Goal: Find specific page/section: Find specific page/section

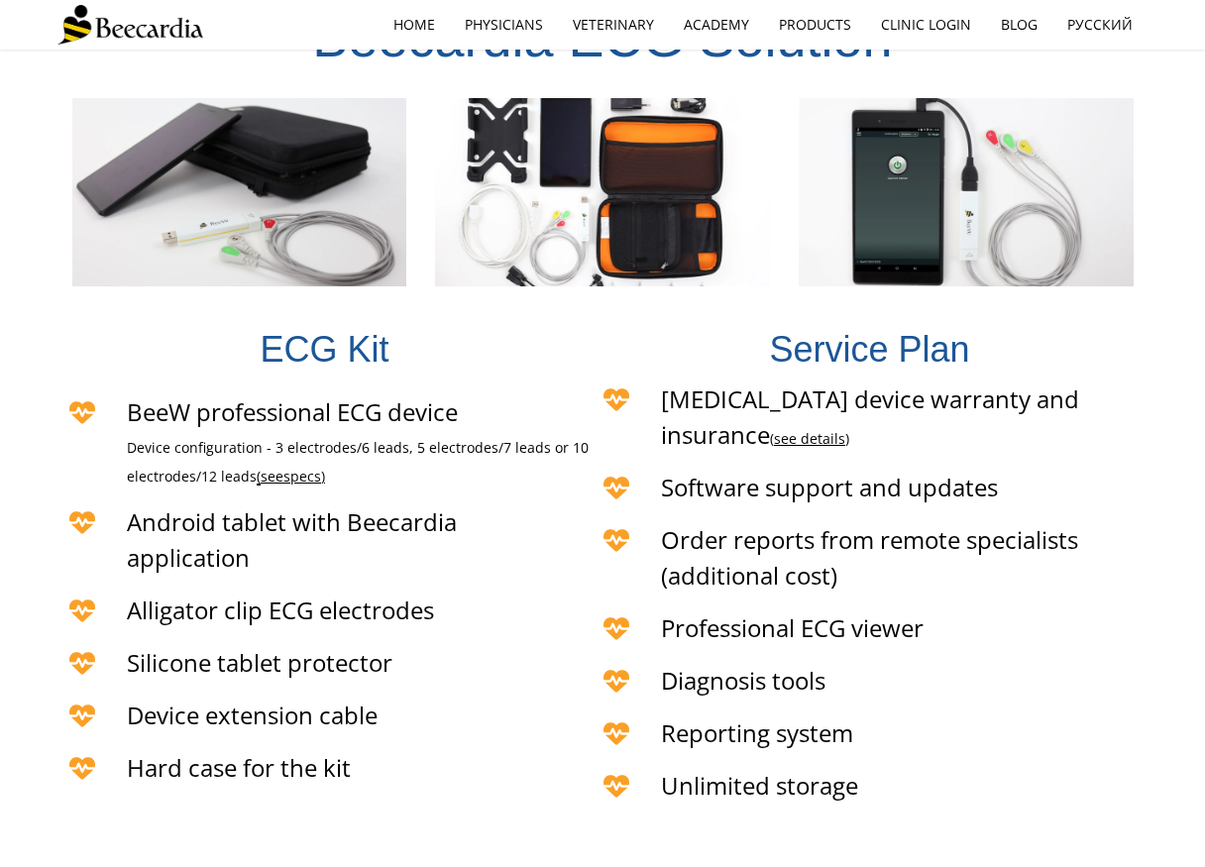
scroll to position [4080, 0]
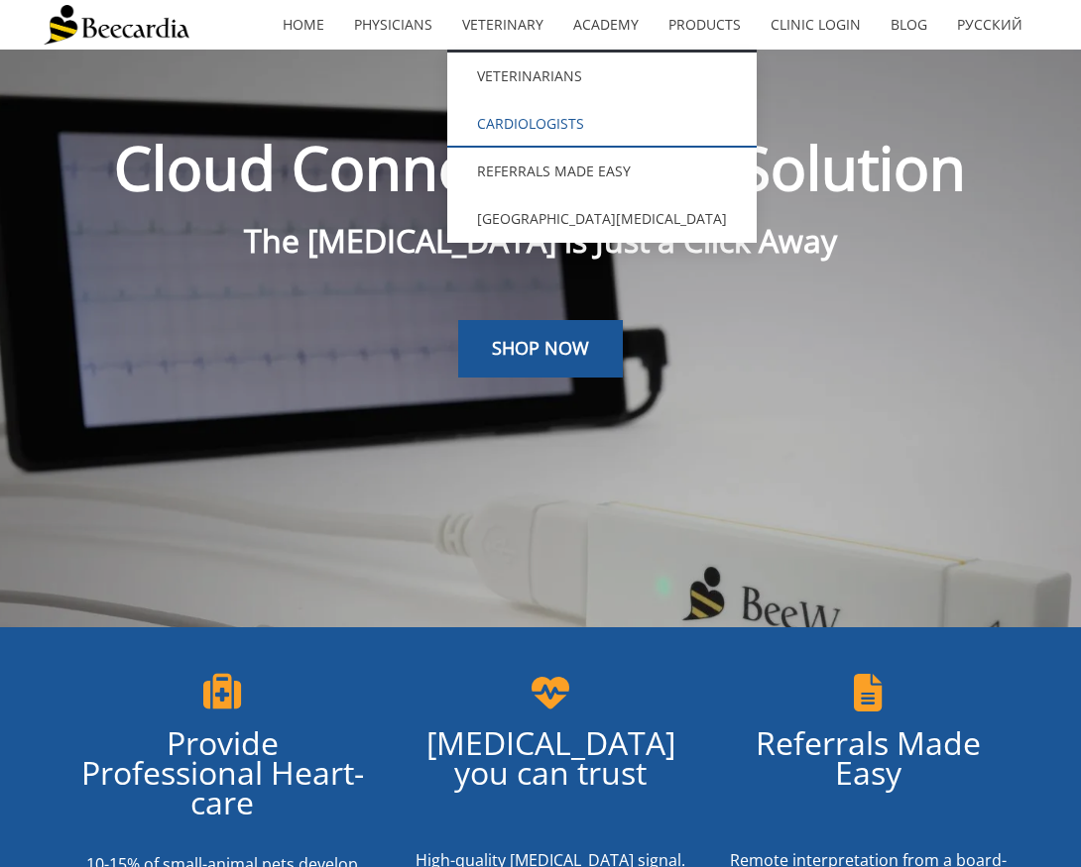
click at [519, 112] on link "Cardiologists" at bounding box center [601, 124] width 309 height 48
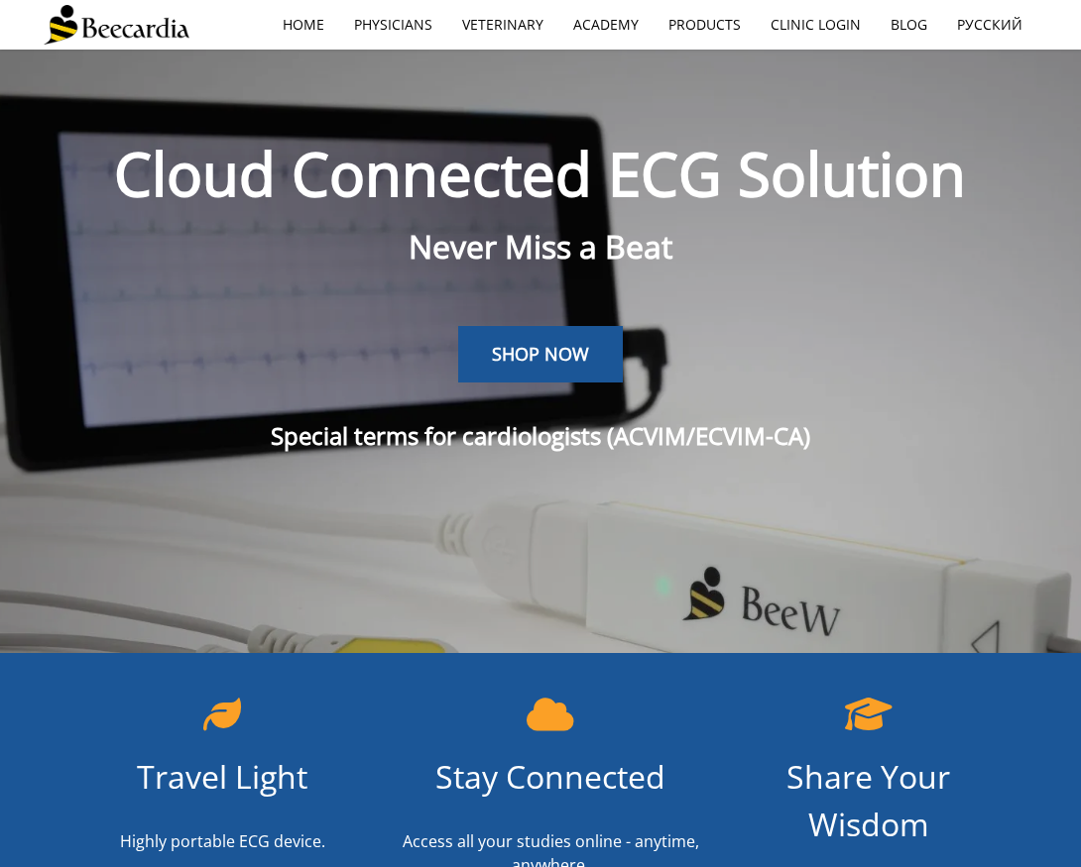
scroll to position [50, 0]
